Goal: Transaction & Acquisition: Purchase product/service

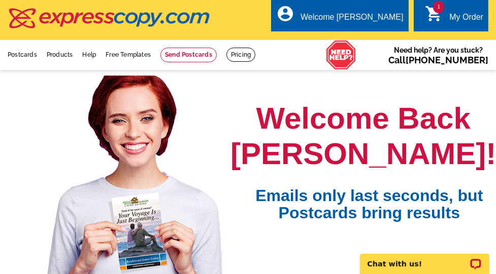
click at [450, 13] on div "My Order" at bounding box center [466, 20] width 34 height 14
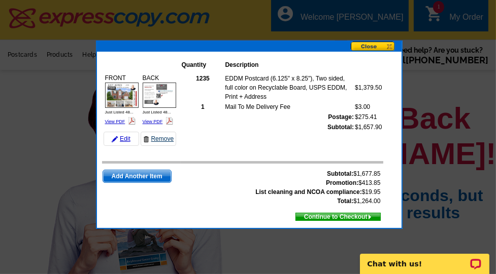
click at [169, 139] on link "Remove" at bounding box center [159, 139] width 36 height 14
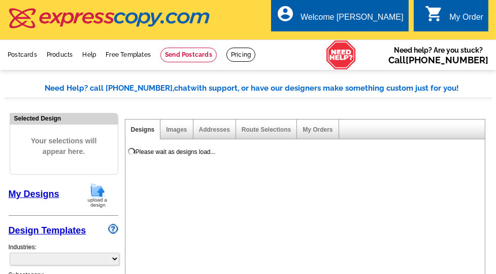
select select "785"
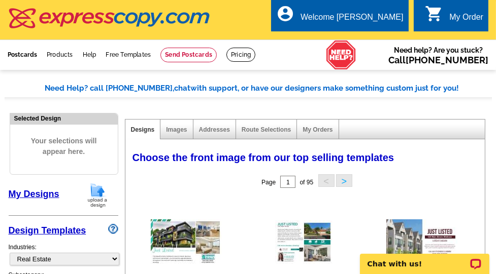
click at [24, 55] on link "Postcards" at bounding box center [22, 54] width 29 height 7
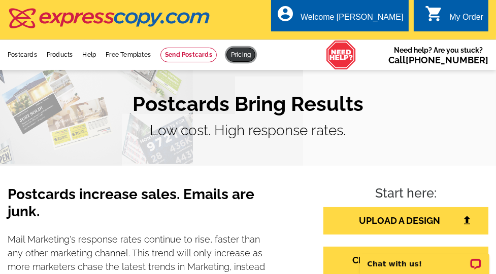
click at [243, 56] on link at bounding box center [240, 55] width 29 height 14
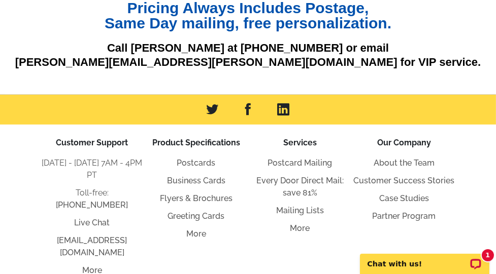
scroll to position [243, 0]
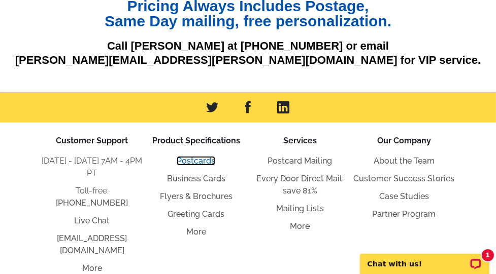
click at [208, 160] on link "Postcards" at bounding box center [196, 161] width 39 height 10
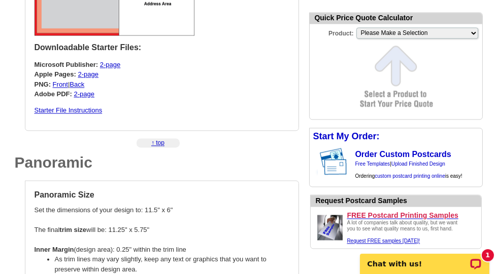
scroll to position [1838, 0]
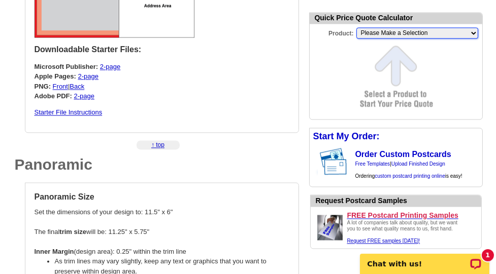
click at [442, 32] on select "Please Make a Selection Jumbo Postcard (5.5" x 8.5") Regular Postcard (4.25" x …" at bounding box center [417, 32] width 122 height 11
select select "1"
click at [356, 27] on select "Please Make a Selection Jumbo Postcard (5.5" x 8.5") Regular Postcard (4.25" x …" at bounding box center [417, 32] width 122 height 11
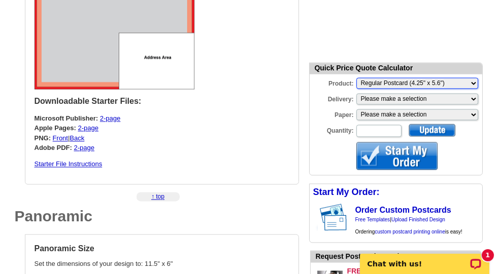
scroll to position [1788, 0]
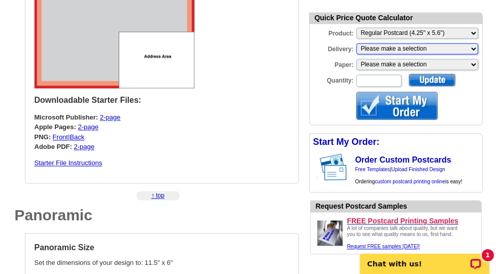
click at [408, 46] on select "Please make a selection Print + Address+USPS First Class Print-Only+Shipped To …" at bounding box center [417, 48] width 122 height 11
select select "3"
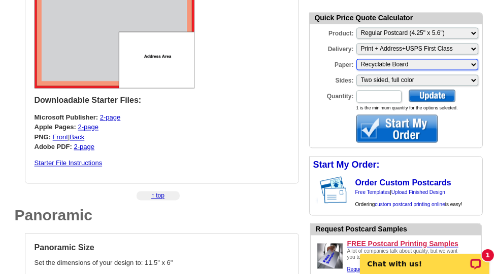
click at [393, 65] on select "Please make a selection Recyclable Board" at bounding box center [417, 64] width 122 height 11
click at [356, 59] on select "Please make a selection Recyclable Board" at bounding box center [417, 64] width 122 height 11
click at [372, 96] on input "Quantity:" at bounding box center [378, 96] width 45 height 12
type input "200"
click at [441, 95] on div at bounding box center [431, 95] width 47 height 13
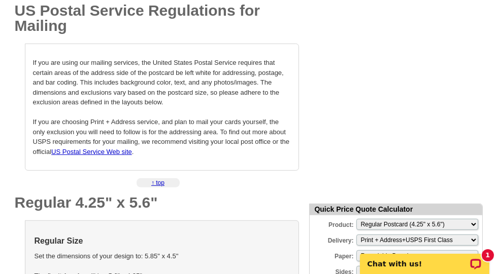
scroll to position [375, 0]
